Goal: Find specific page/section: Find specific page/section

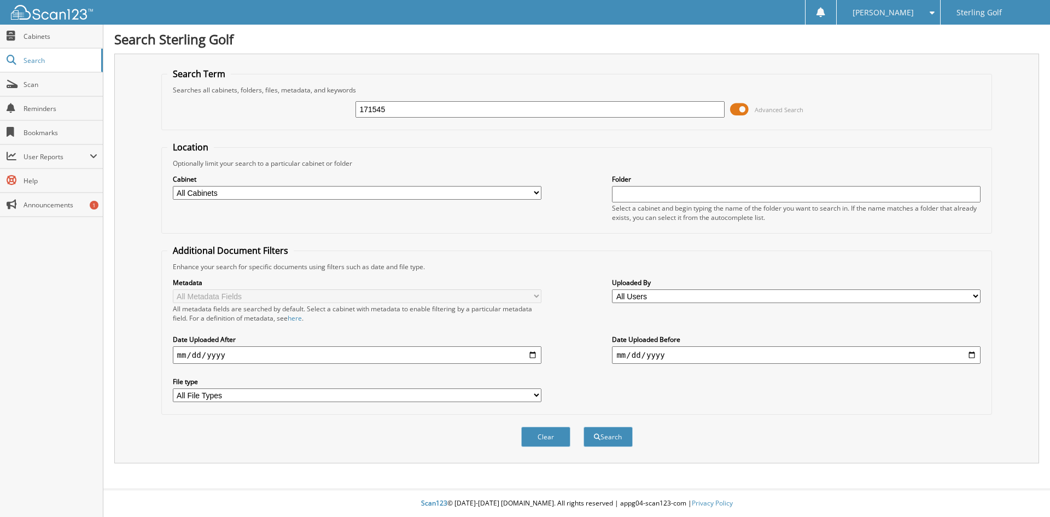
type input "171545"
click at [583, 426] on button "Search" at bounding box center [607, 436] width 49 height 20
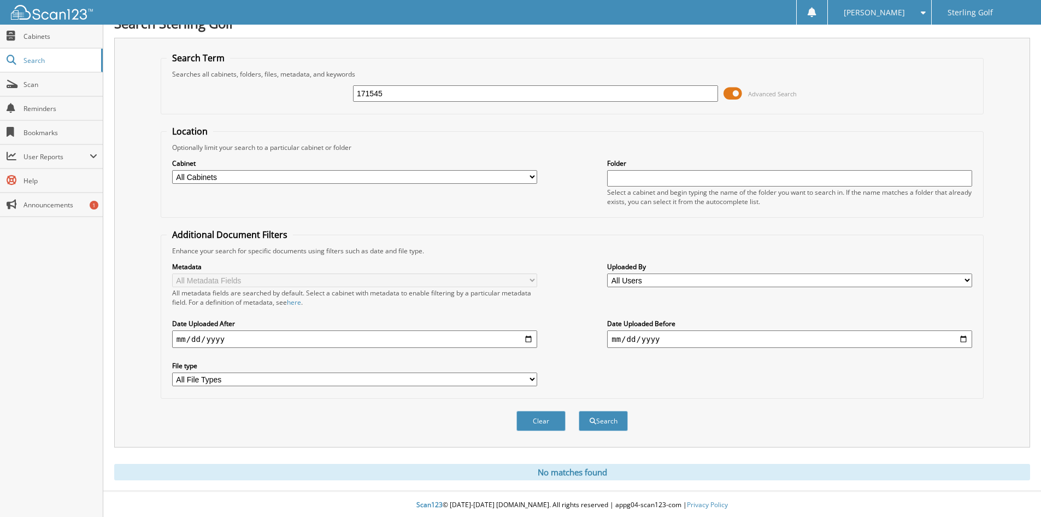
scroll to position [18, 0]
click at [55, 33] on span "Cabinets" at bounding box center [61, 36] width 74 height 9
